Goal: Task Accomplishment & Management: Manage account settings

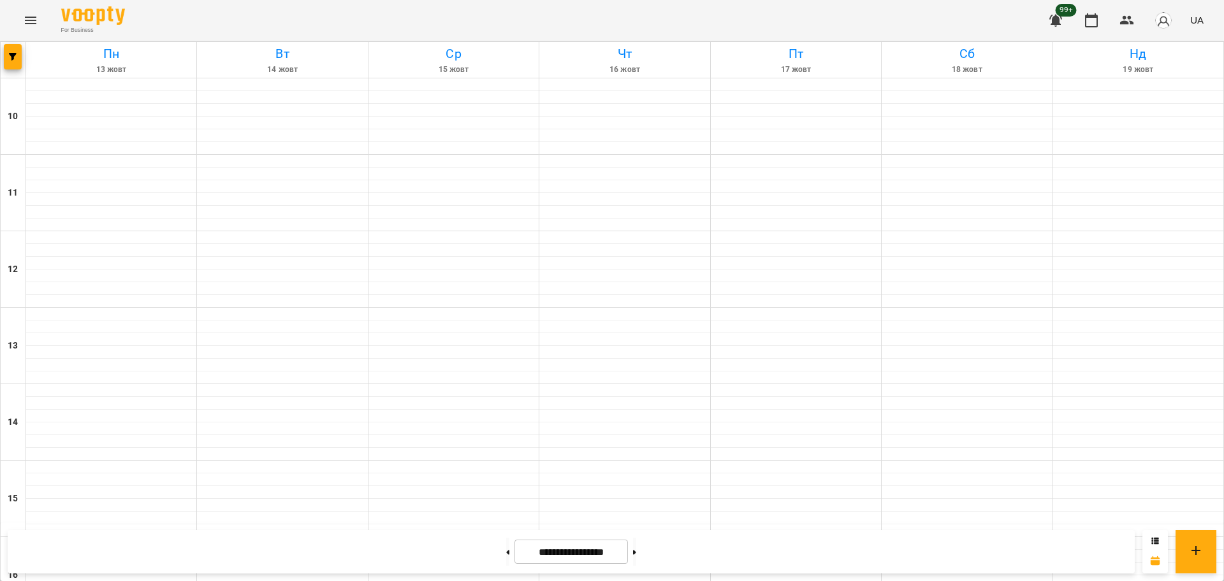
scroll to position [549, 0]
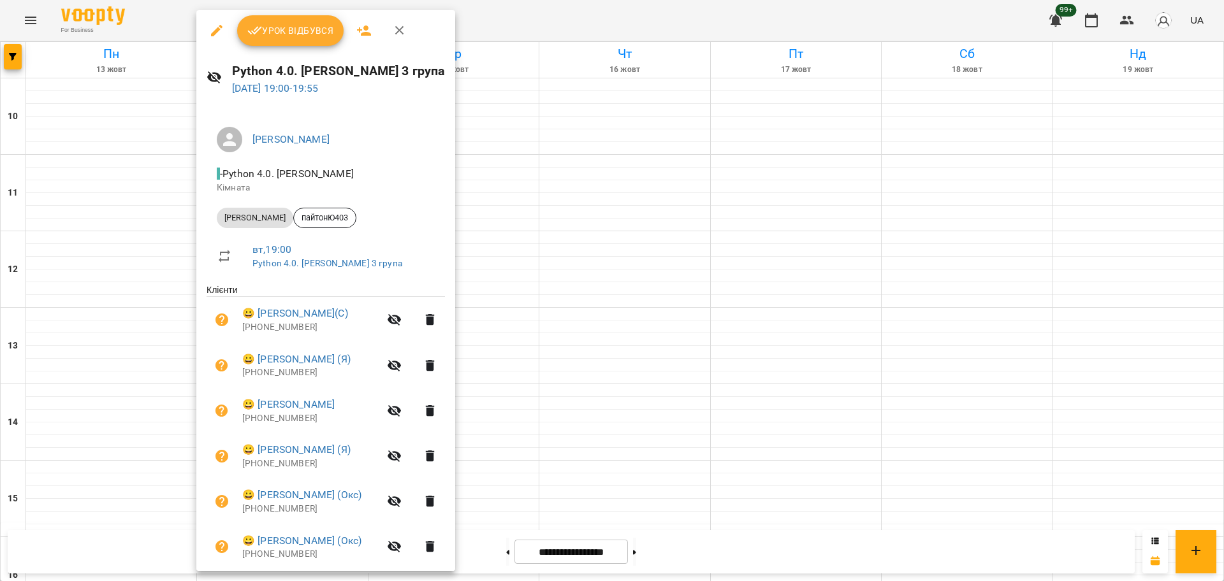
click at [274, 40] on button "Урок відбувся" at bounding box center [290, 30] width 107 height 31
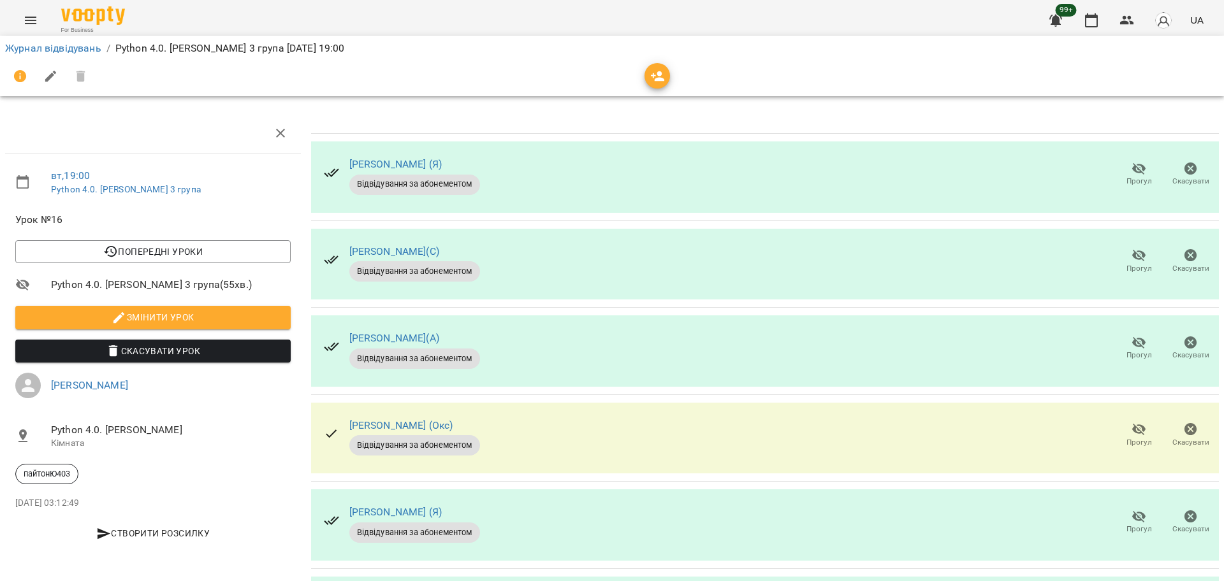
scroll to position [358, 0]
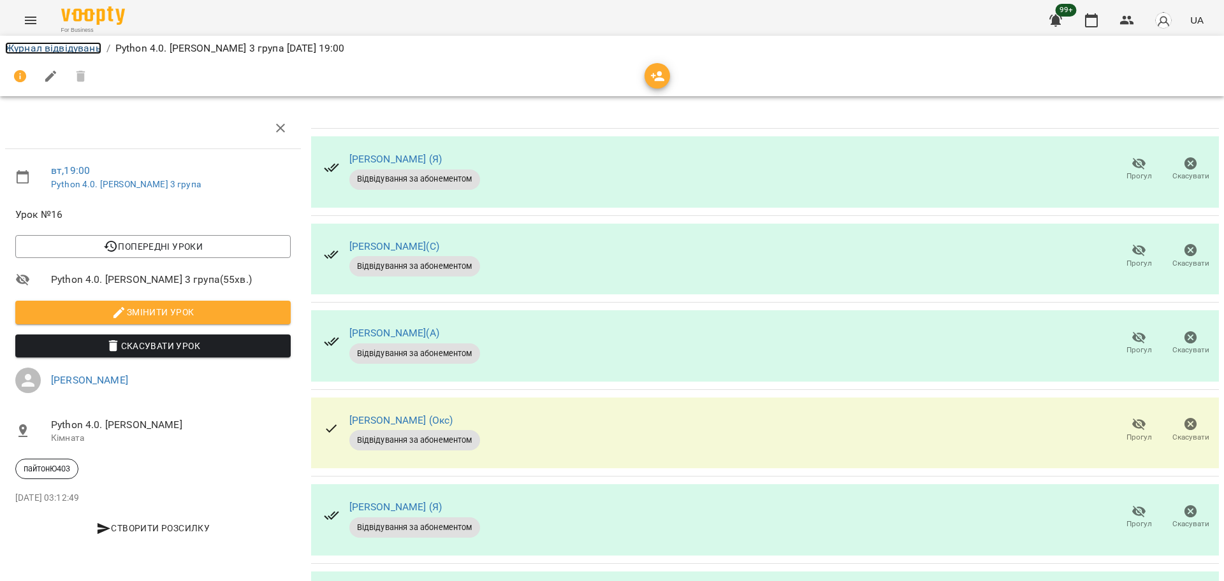
click at [78, 46] on link "Журнал відвідувань" at bounding box center [53, 48] width 96 height 12
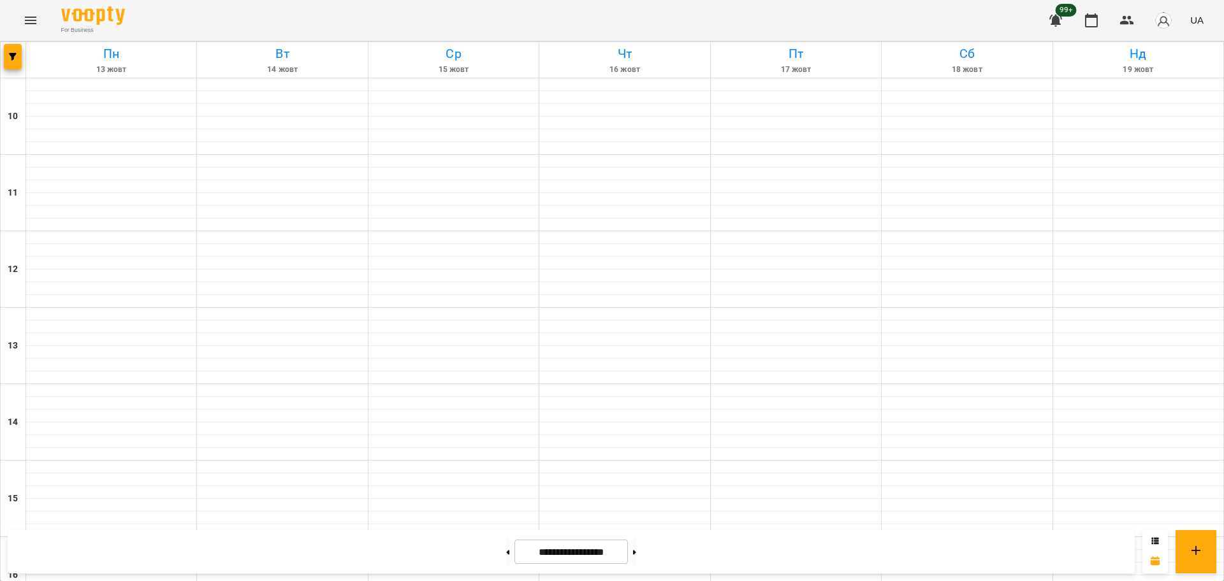
scroll to position [549, 0]
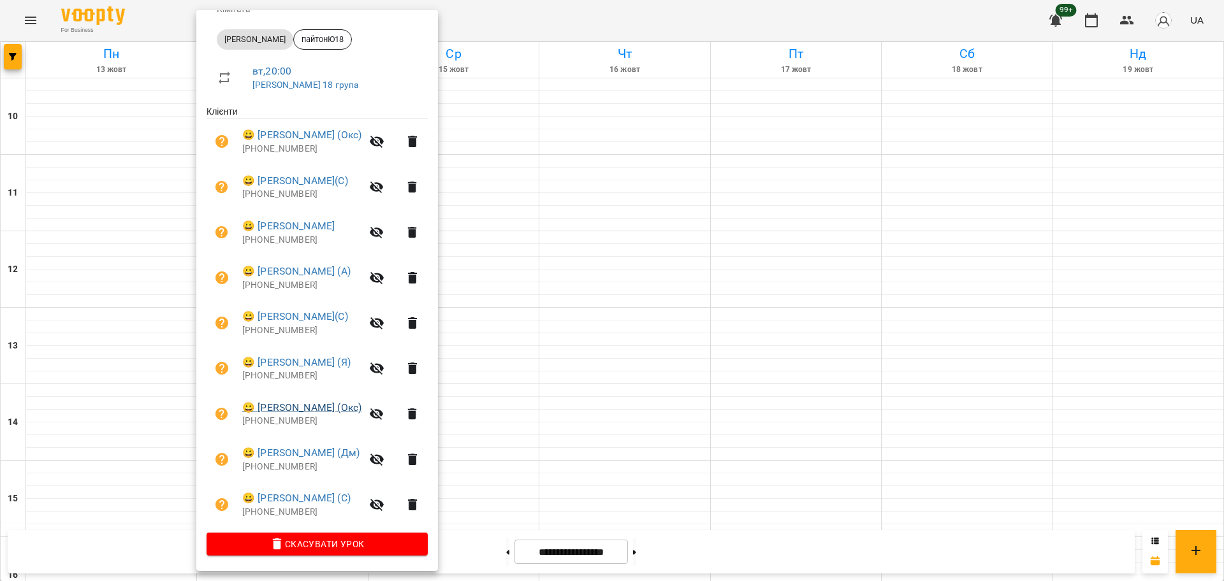
scroll to position [180, 0]
click at [533, 516] on div at bounding box center [612, 290] width 1224 height 581
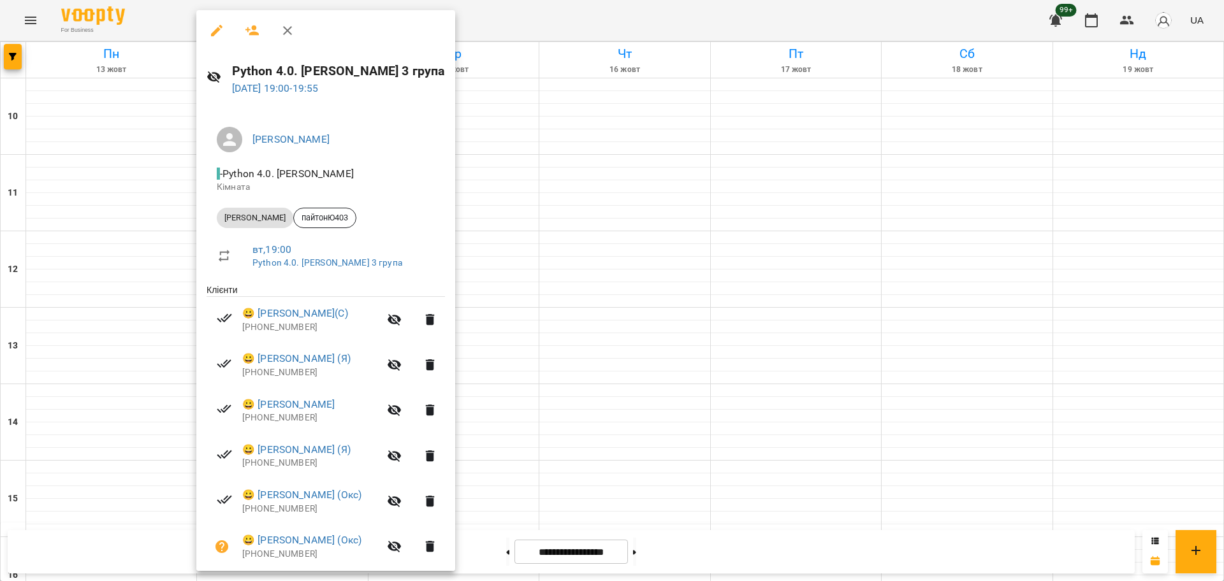
click at [560, 468] on div at bounding box center [612, 290] width 1224 height 581
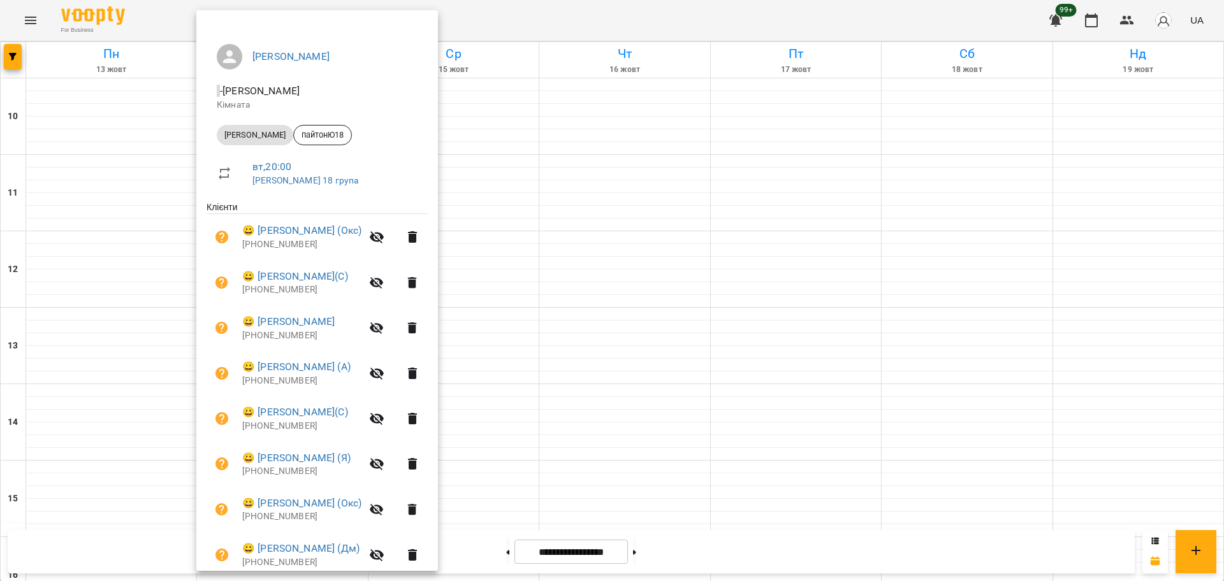
scroll to position [0, 0]
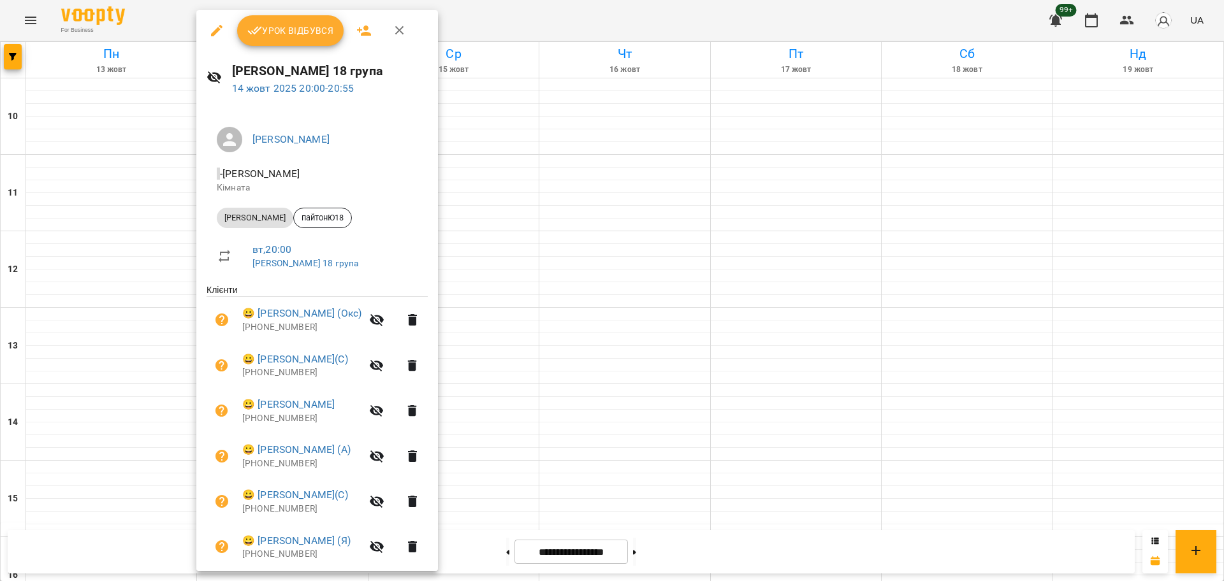
click at [261, 48] on div "Урок відбувся" at bounding box center [317, 30] width 242 height 41
click at [268, 31] on span "Урок відбувся" at bounding box center [290, 30] width 87 height 15
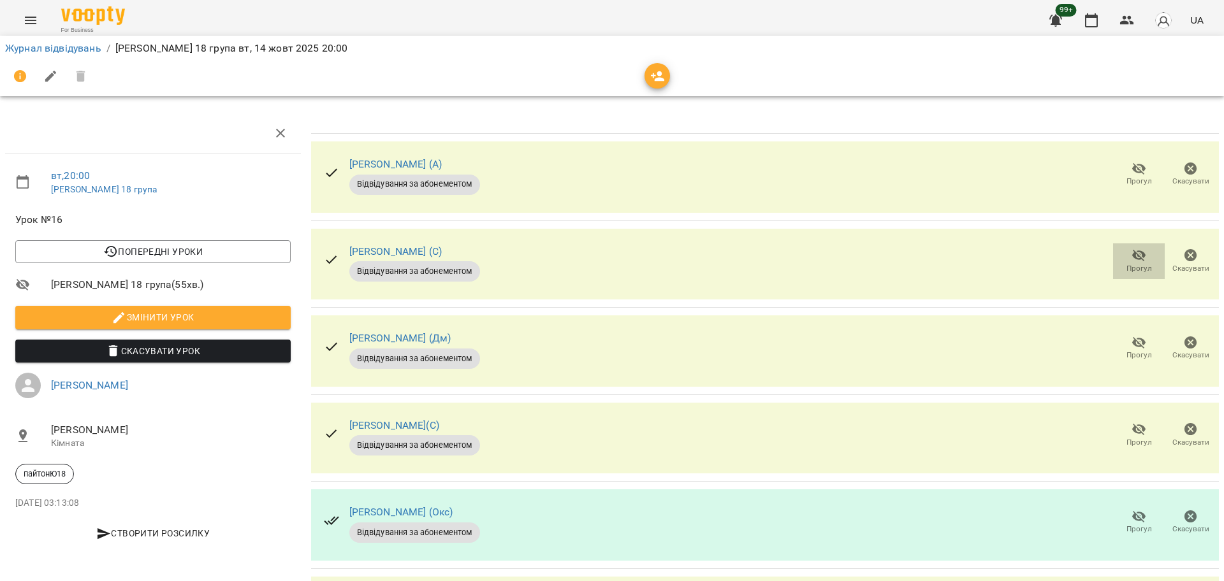
click at [1120, 258] on span "Прогул" at bounding box center [1138, 260] width 36 height 25
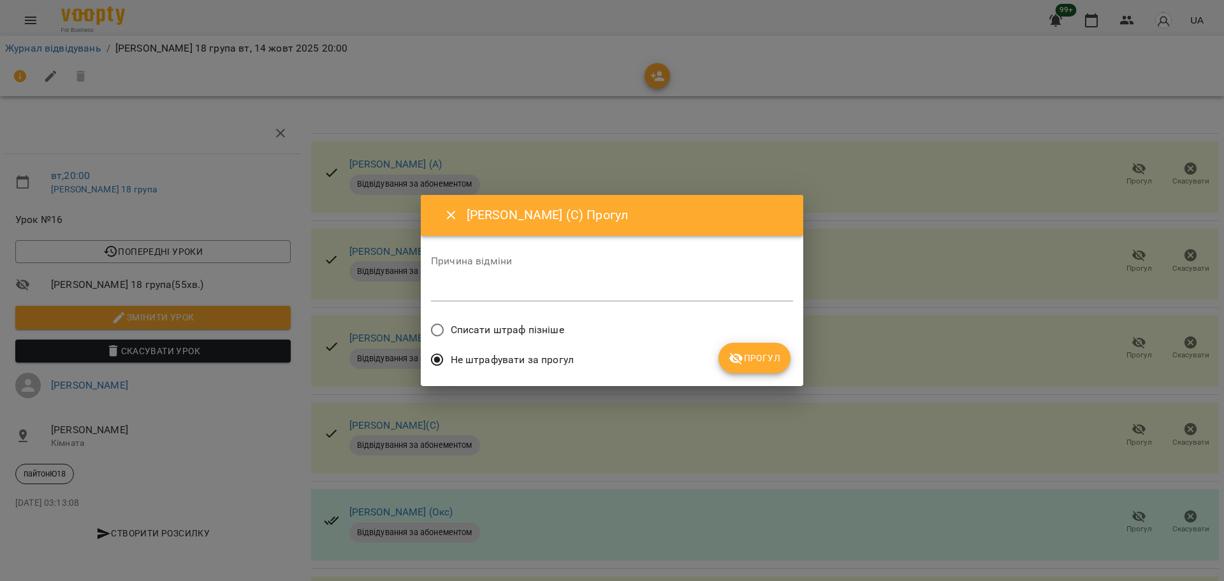
click at [552, 331] on span "Списати штраф пізніше" at bounding box center [507, 329] width 113 height 15
click at [772, 368] on button "Прогул" at bounding box center [754, 358] width 72 height 31
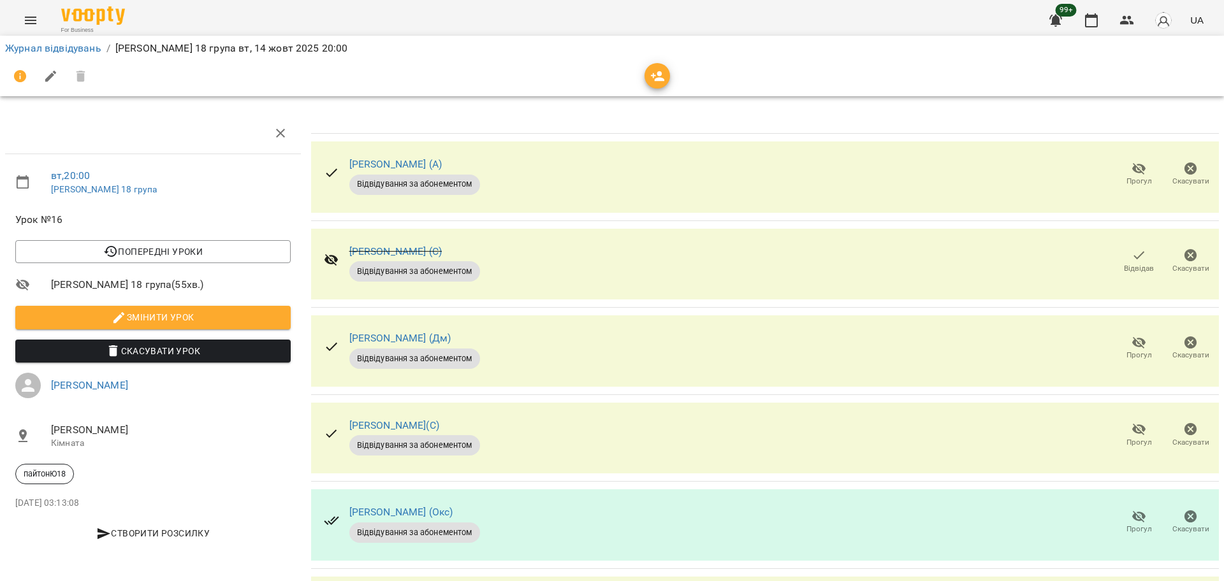
click at [1131, 255] on icon "button" at bounding box center [1138, 255] width 15 height 15
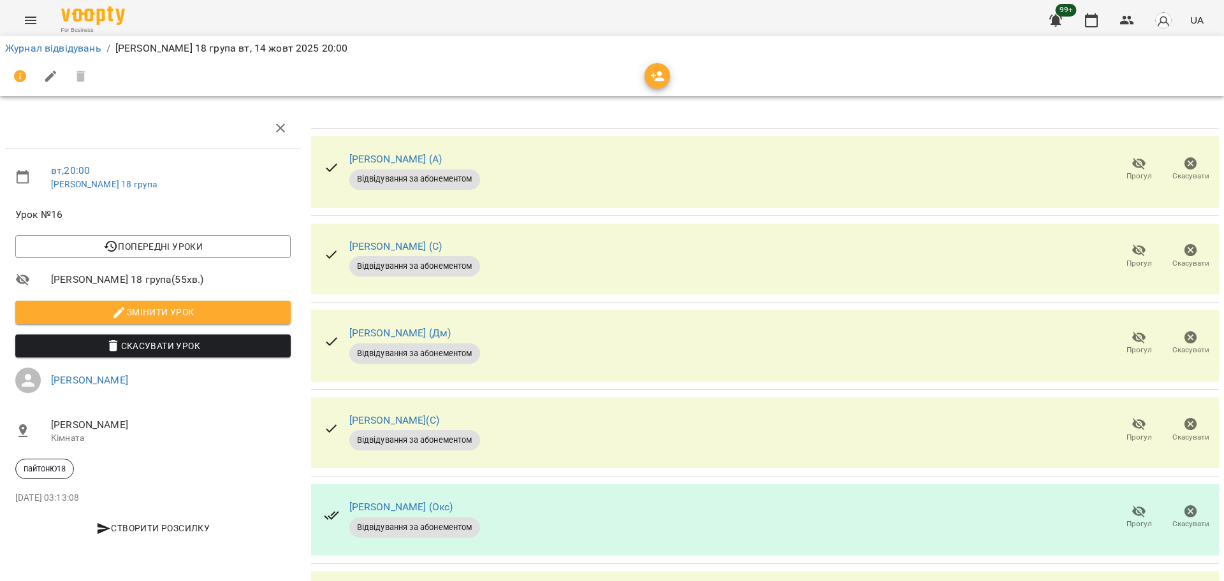
scroll to position [358, 0]
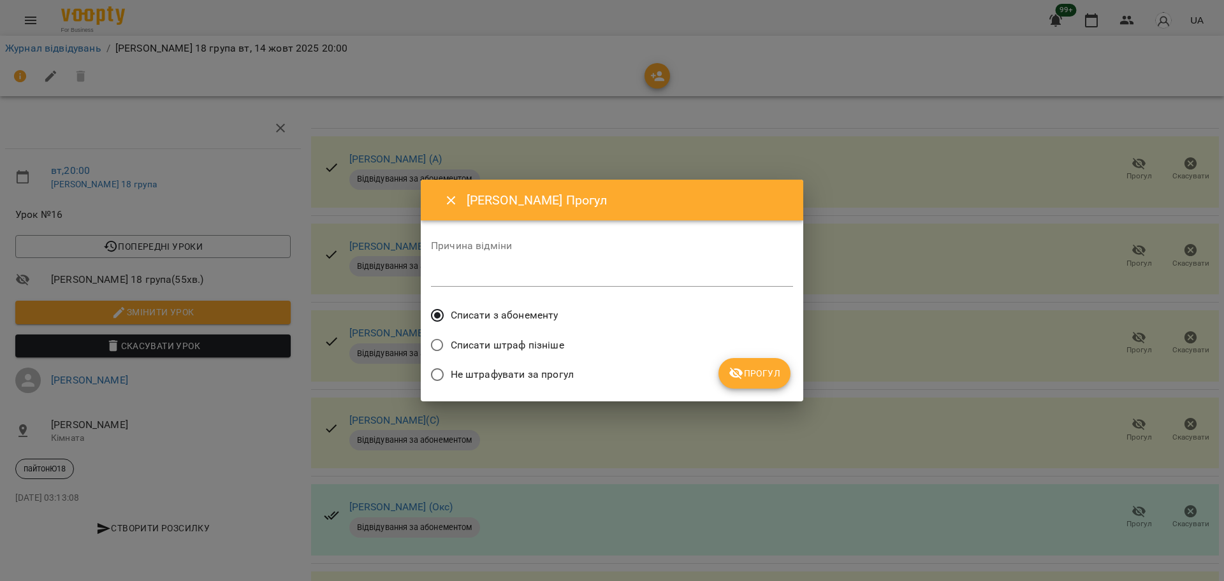
click at [780, 381] on button "Прогул" at bounding box center [754, 373] width 72 height 31
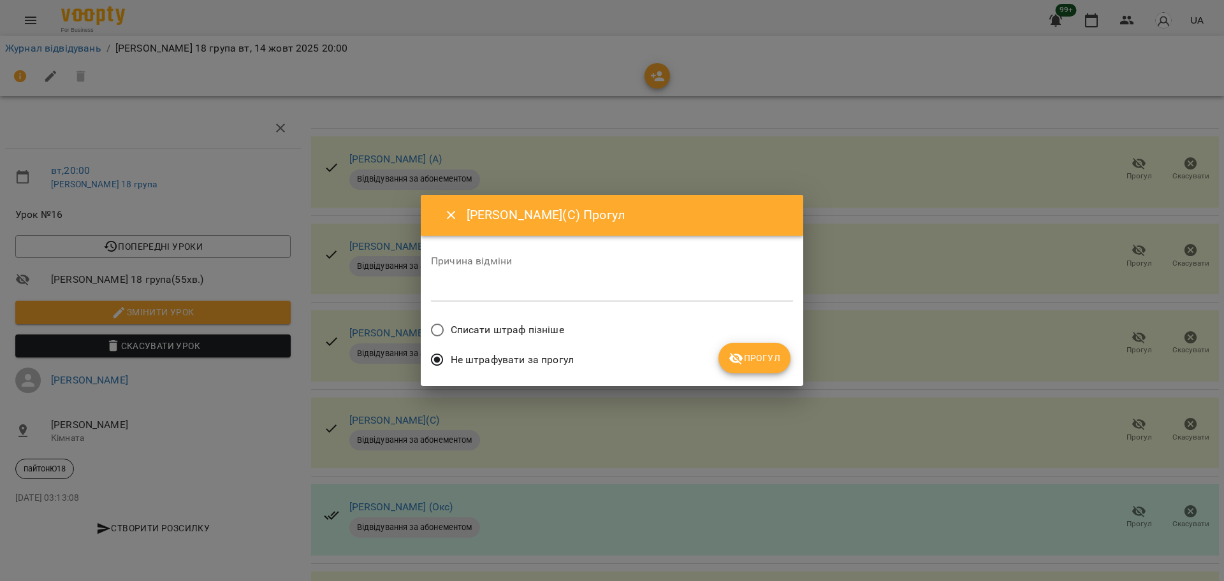
click at [517, 321] on label "Списати штраф пізніше" at bounding box center [494, 330] width 140 height 27
click at [762, 367] on button "Прогул" at bounding box center [754, 358] width 72 height 31
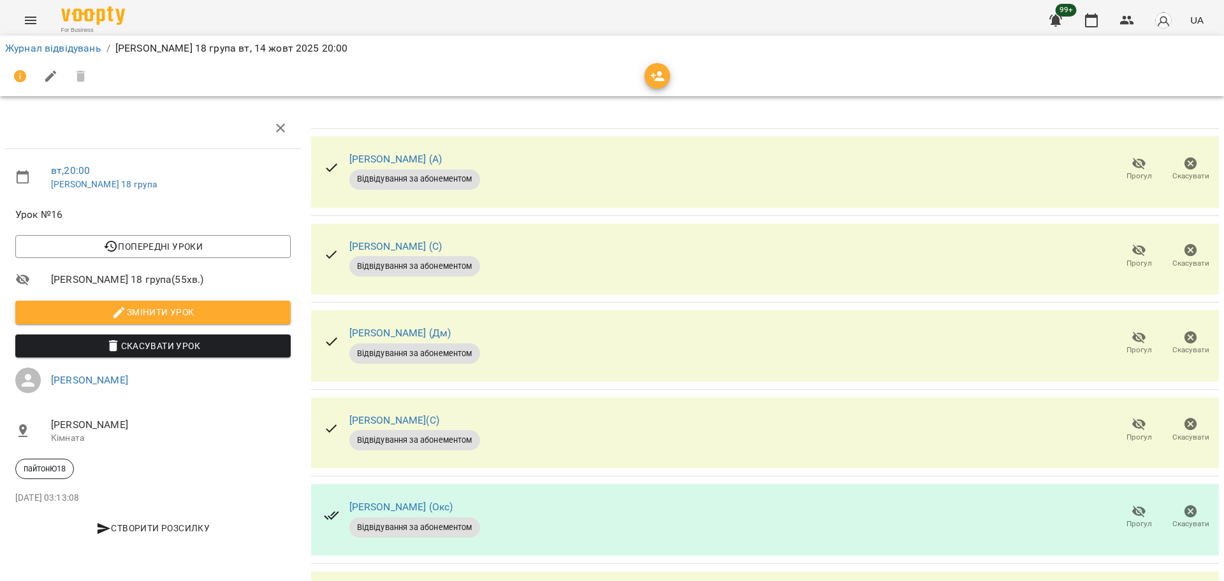
scroll to position [0, 0]
